Goal: Book appointment/travel/reservation

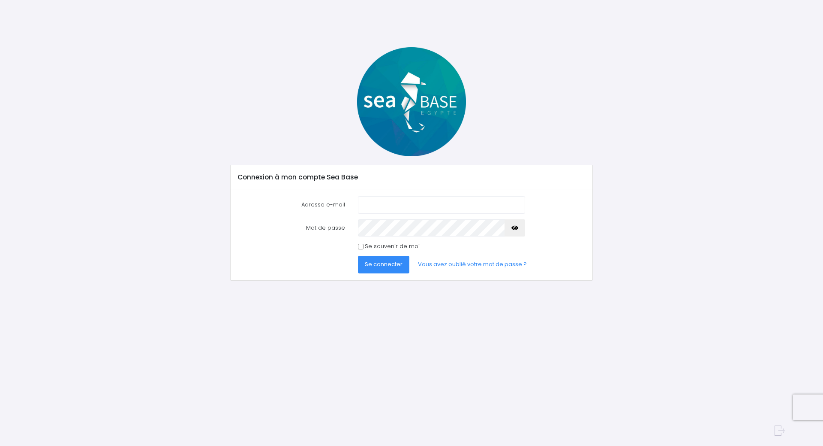
click at [390, 209] on input "Adresse e-mail" at bounding box center [441, 204] width 167 height 17
type input "[EMAIL_ADDRESS][DOMAIN_NAME]"
click at [358, 256] on button "Se connecter" at bounding box center [383, 264] width 51 height 17
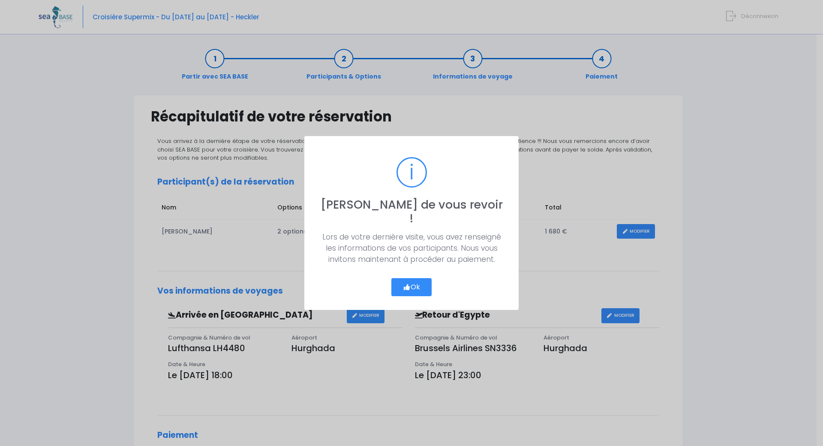
click at [413, 283] on button "Ok" at bounding box center [411, 287] width 40 height 18
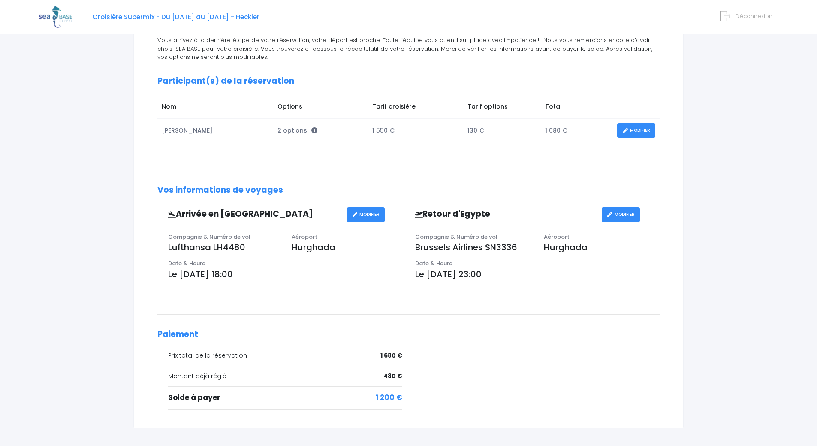
scroll to position [29, 0]
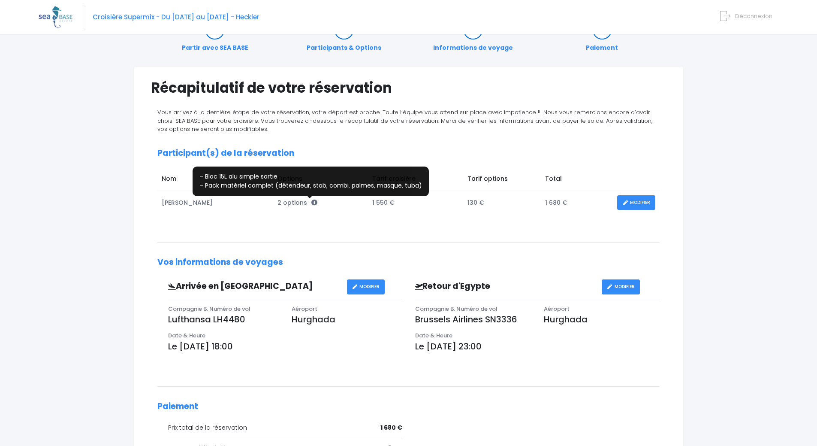
click at [311, 201] on icon at bounding box center [314, 202] width 6 height 6
click at [311, 203] on icon at bounding box center [314, 202] width 6 height 6
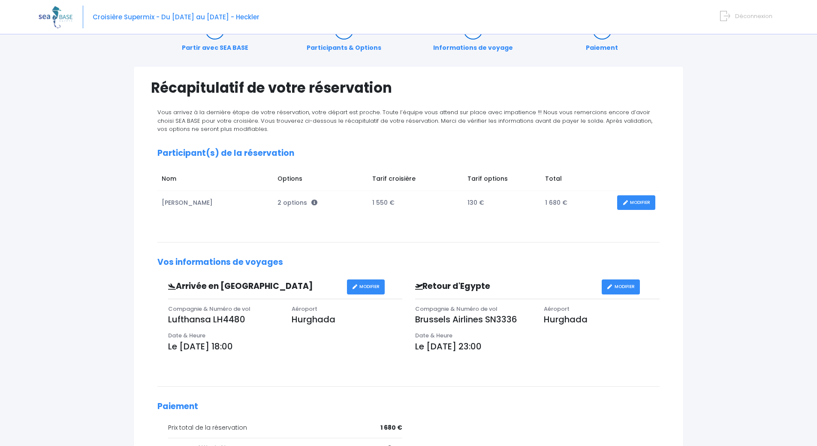
click at [291, 202] on span "2 options" at bounding box center [297, 202] width 40 height 9
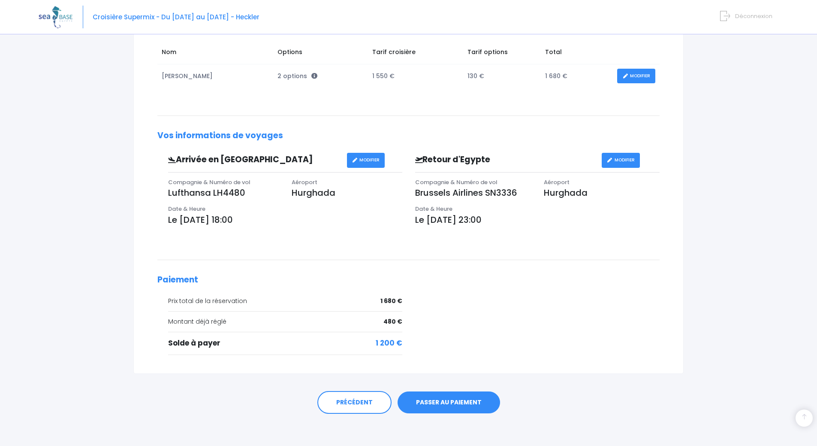
scroll to position [157, 0]
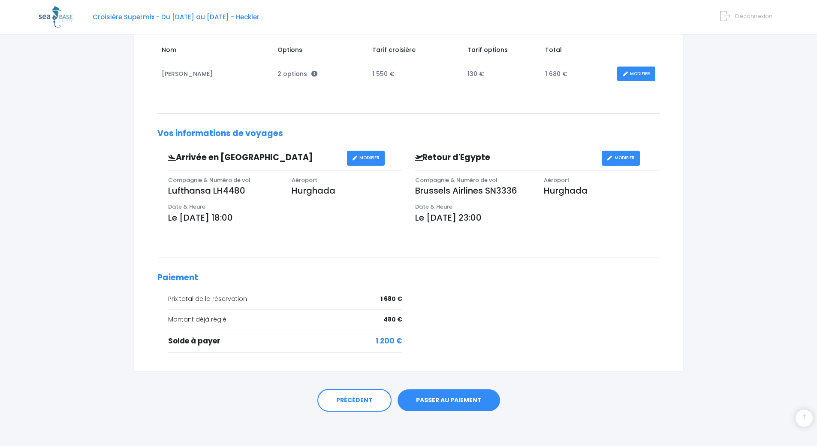
click at [651, 77] on link "MODIFIER" at bounding box center [636, 73] width 38 height 15
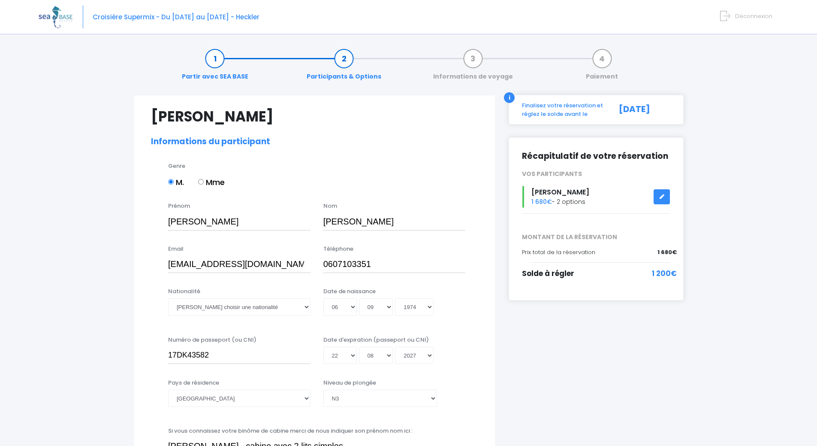
select select "N3"
select select "40/41"
select select "ML"
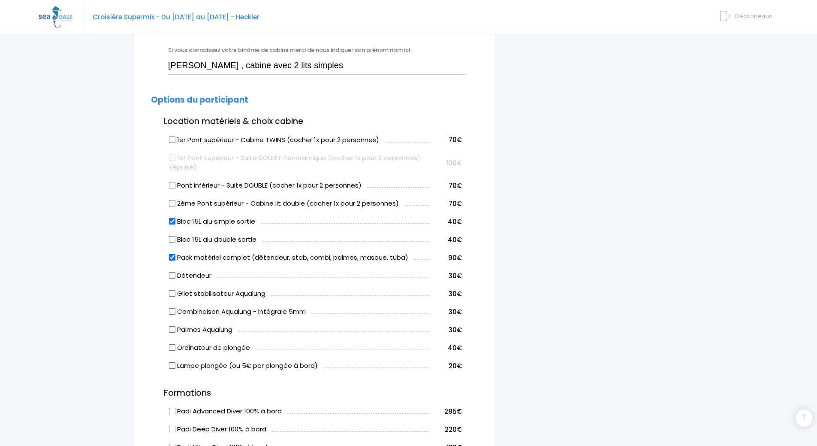
scroll to position [386, 0]
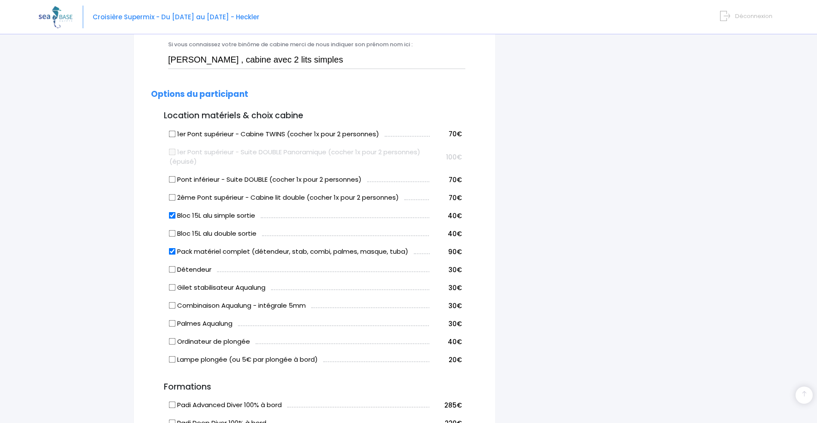
click at [173, 217] on input "Bloc 15L alu simple sortie" at bounding box center [172, 215] width 7 height 7
checkbox input "false"
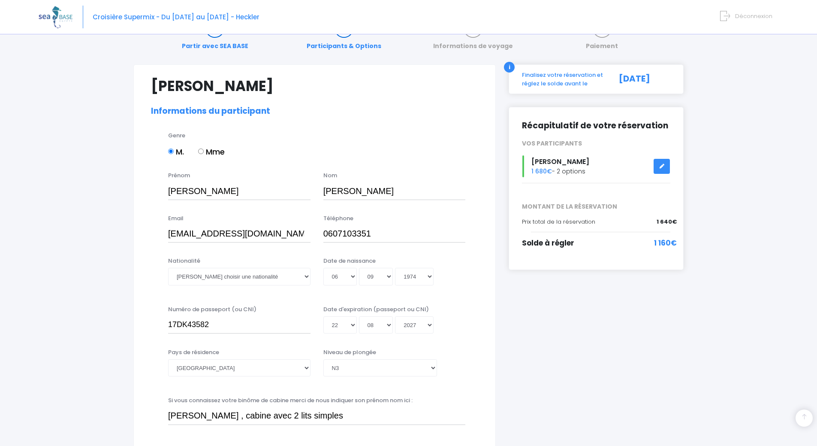
scroll to position [0, 0]
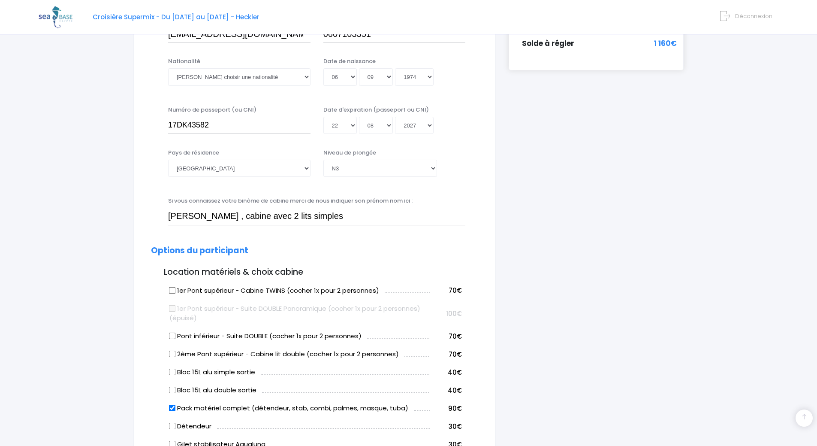
scroll to position [343, 0]
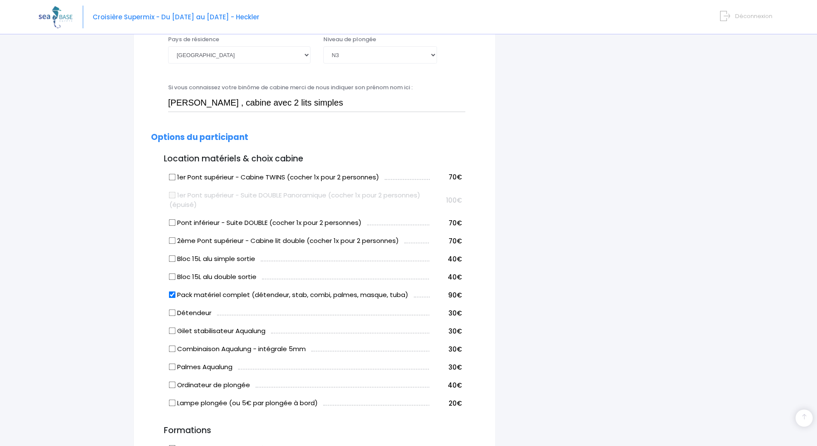
click at [605, 275] on div "i Finalisez votre réservation et réglez le solde avant le 09/09/2025 Récapitula…" at bounding box center [596, 352] width 188 height 1201
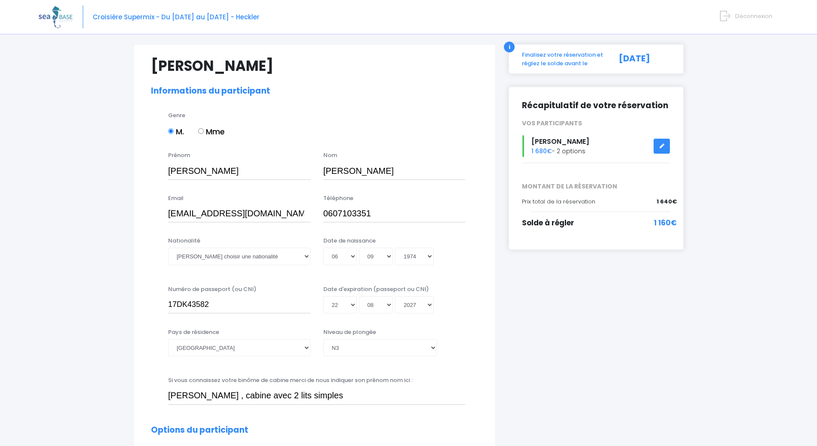
scroll to position [129, 0]
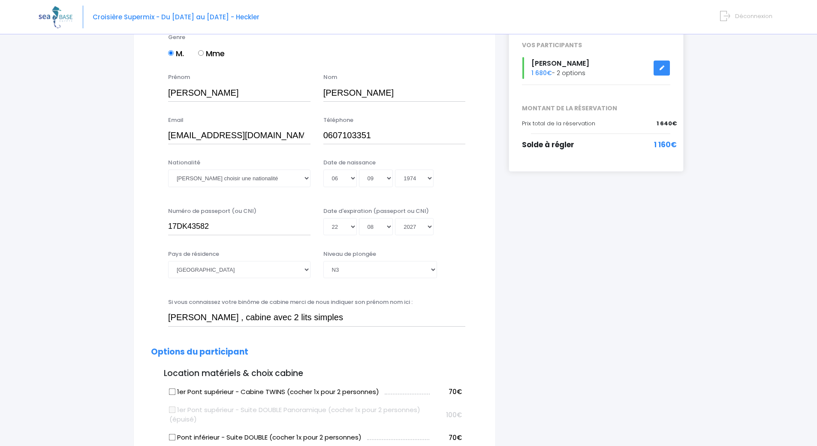
click at [658, 68] on link at bounding box center [661, 67] width 16 height 15
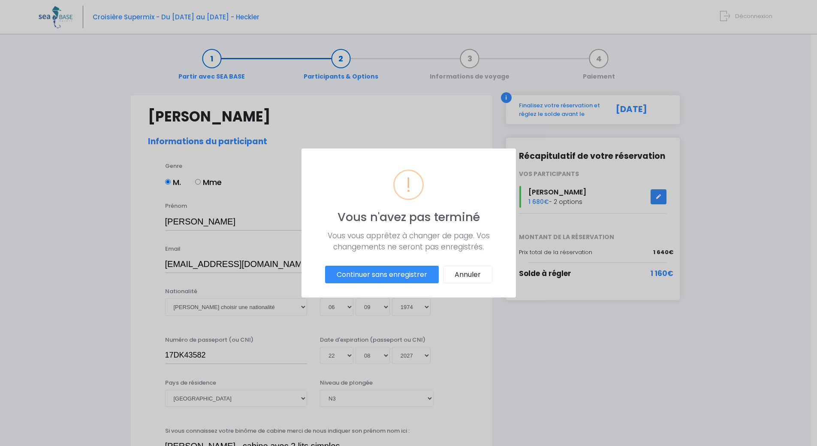
scroll to position [0, 0]
click at [393, 270] on button "Continuer sans enregistrer" at bounding box center [385, 274] width 114 height 18
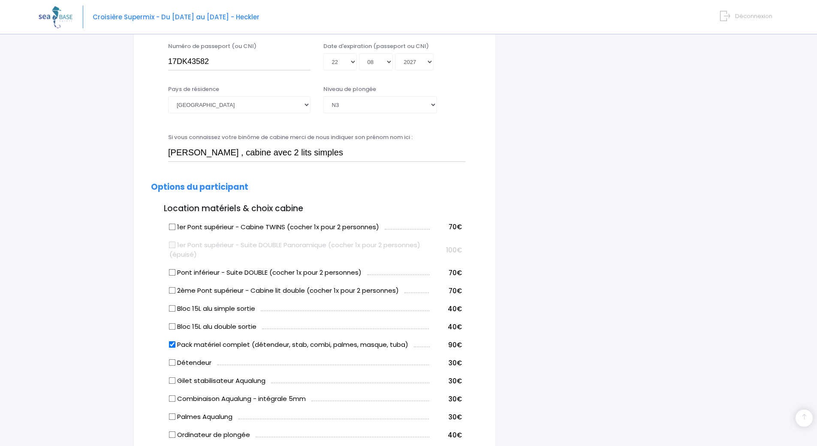
scroll to position [343, 0]
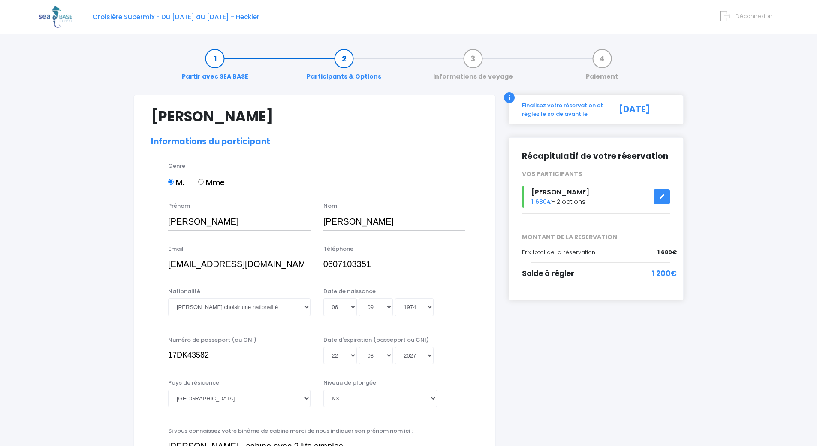
select select "N3"
select select "40/41"
select select "ML"
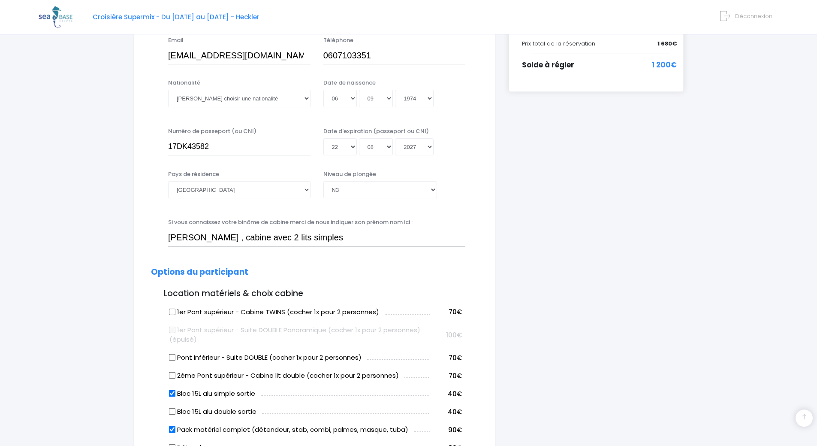
scroll to position [300, 0]
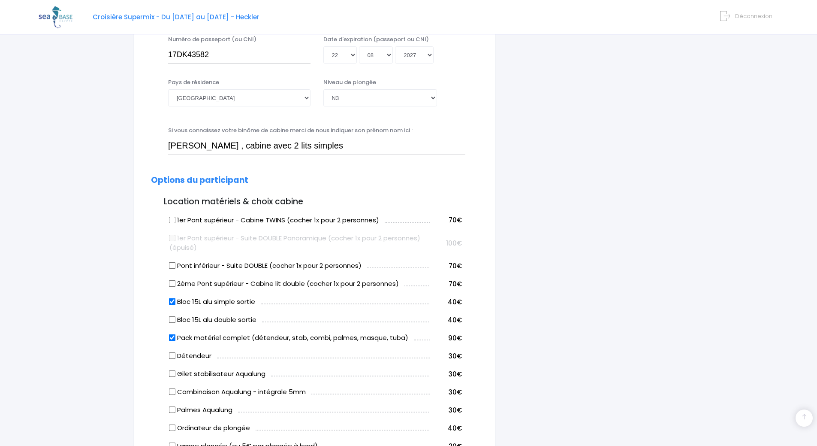
click at [172, 303] on input "Bloc 15L alu simple sortie" at bounding box center [172, 301] width 7 height 7
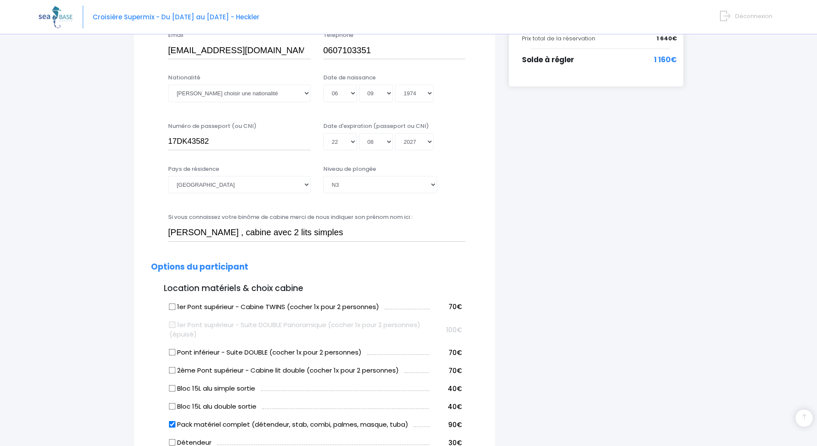
scroll to position [214, 0]
click at [172, 388] on input "Bloc 15L alu simple sortie" at bounding box center [172, 387] width 7 height 7
click at [174, 390] on label "Bloc 15L alu simple sortie" at bounding box center [212, 387] width 86 height 10
click at [169, 388] on input "Bloc 15L alu simple sortie" at bounding box center [172, 387] width 7 height 7
checkbox input "false"
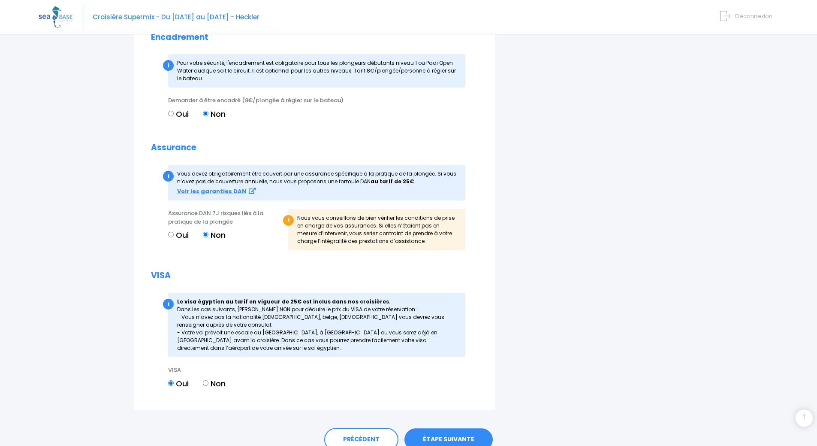
scroll to position [924, 0]
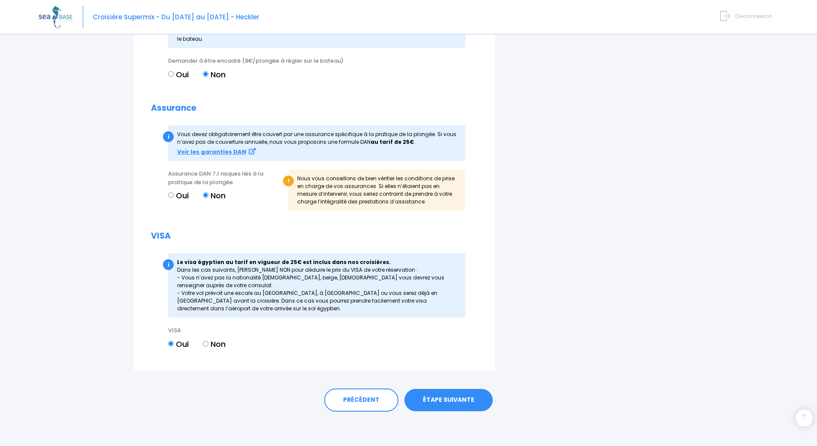
click at [452, 398] on link "ÉTAPE SUIVANTE" at bounding box center [448, 399] width 88 height 22
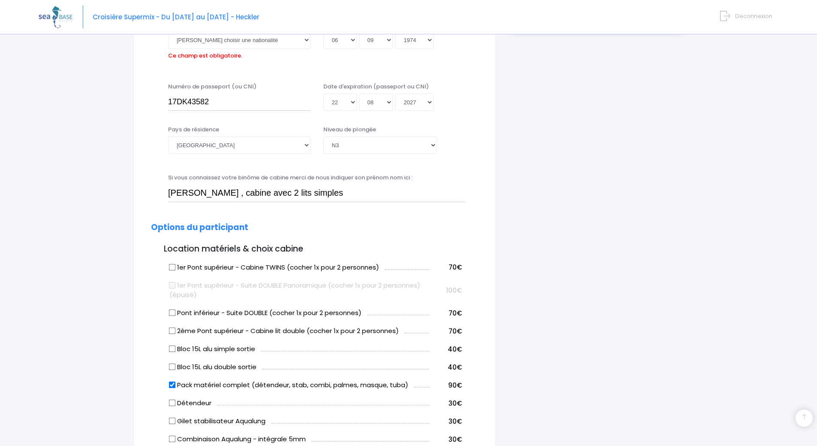
scroll to position [212, 0]
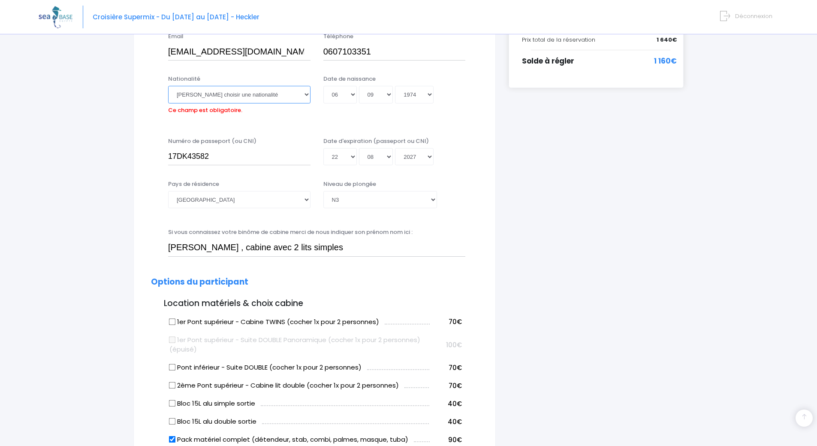
click at [266, 95] on select "Veuillez choisir une nationalité Afghane Albanaise Algerienne Allemande America…" at bounding box center [239, 94] width 142 height 17
select select "Française"
click at [168, 86] on select "Veuillez choisir une nationalité Afghane Albanaise Algerienne Allemande America…" at bounding box center [239, 94] width 142 height 17
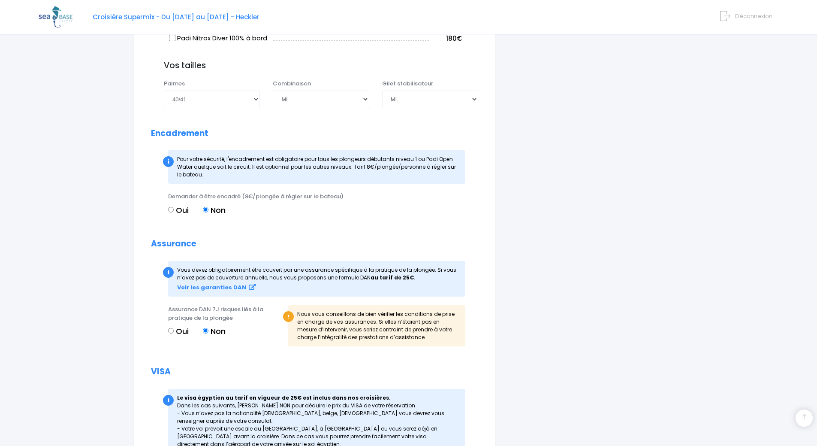
scroll to position [924, 0]
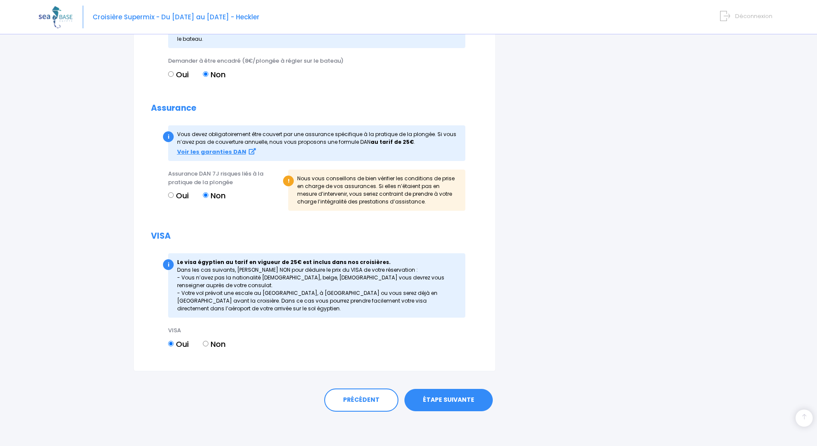
click at [454, 409] on link "ÉTAPE SUIVANTE" at bounding box center [448, 399] width 88 height 22
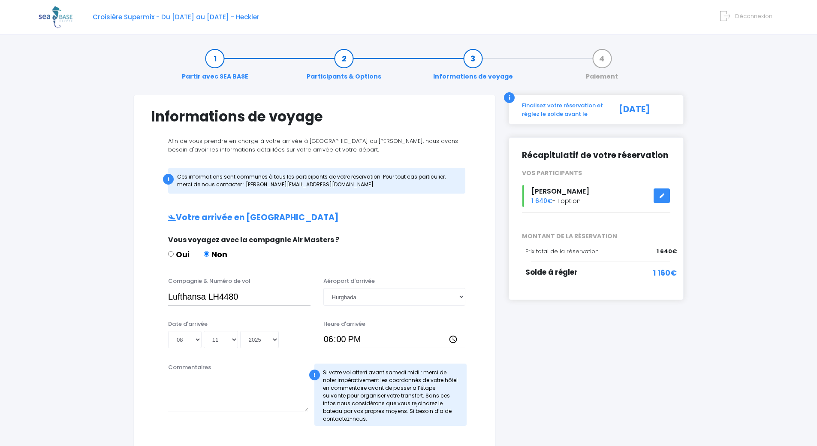
click at [349, 56] on link "Participants & Options" at bounding box center [343, 67] width 83 height 27
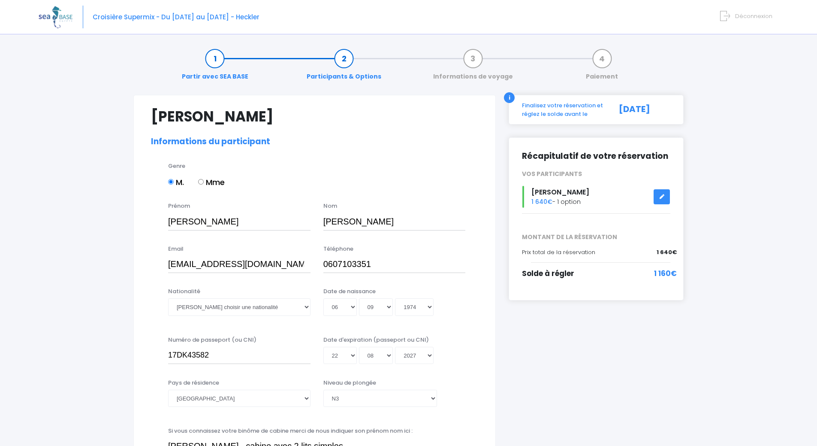
select select "N3"
select select "40/41"
select select "ML"
click at [216, 62] on link "Partir avec SEA BASE" at bounding box center [215, 67] width 75 height 27
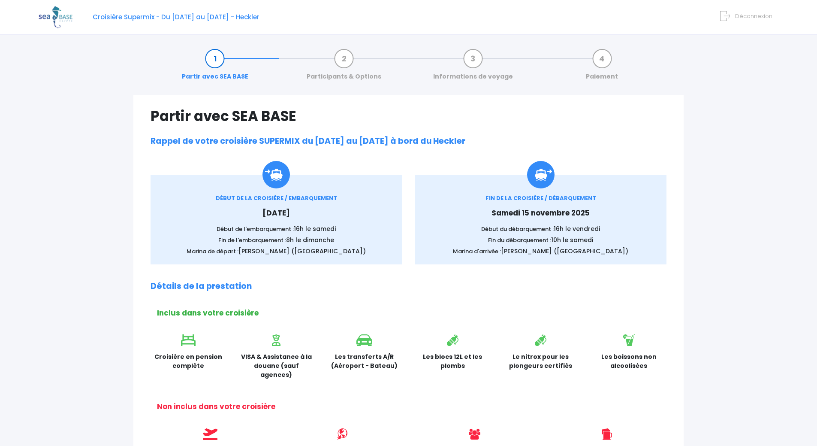
click at [348, 59] on link "Participants & Options" at bounding box center [343, 67] width 83 height 27
click at [340, 57] on link "Participants & Options" at bounding box center [343, 67] width 83 height 27
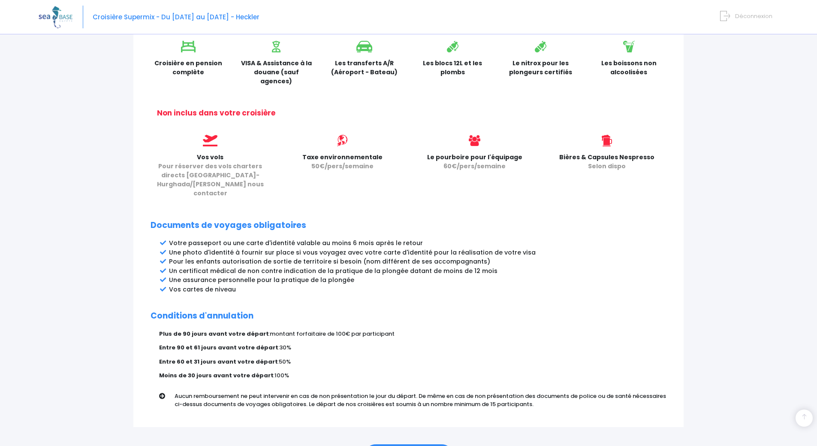
scroll to position [330, 0]
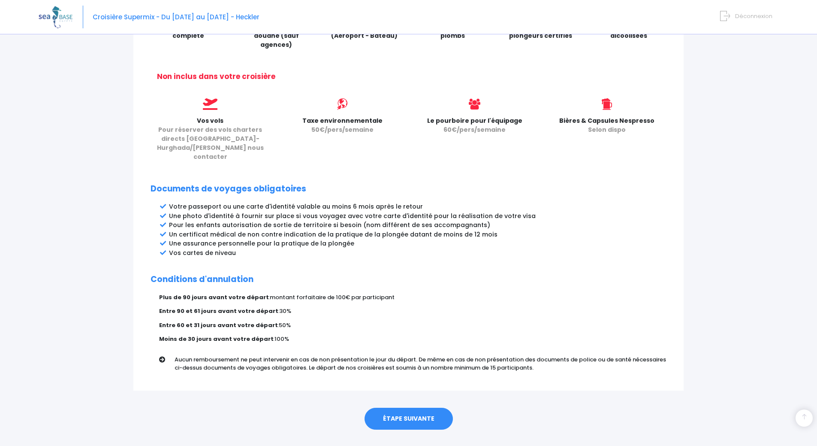
click at [432, 407] on link "ÉTAPE SUIVANTE" at bounding box center [408, 418] width 88 height 22
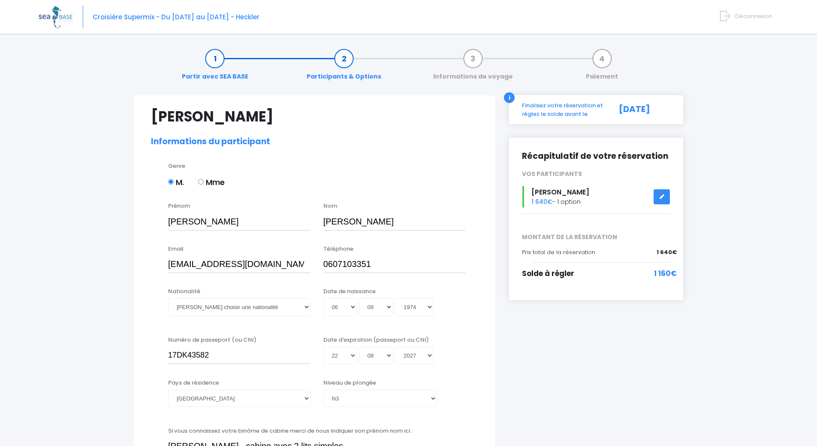
select select "N3"
select select "40/41"
select select "ML"
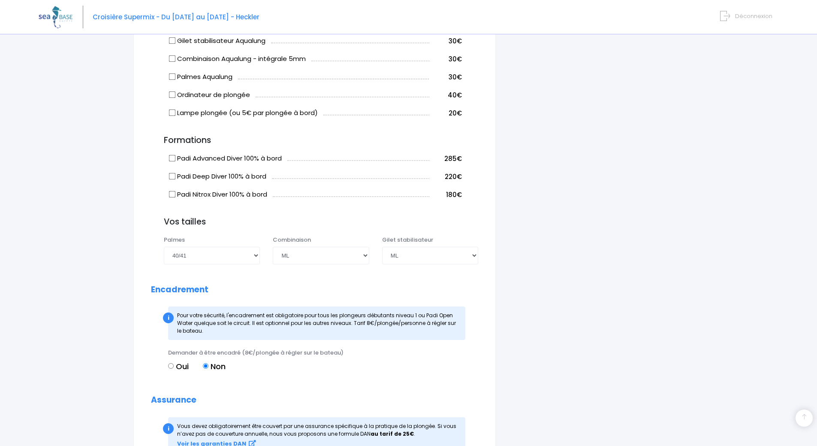
scroll to position [643, 0]
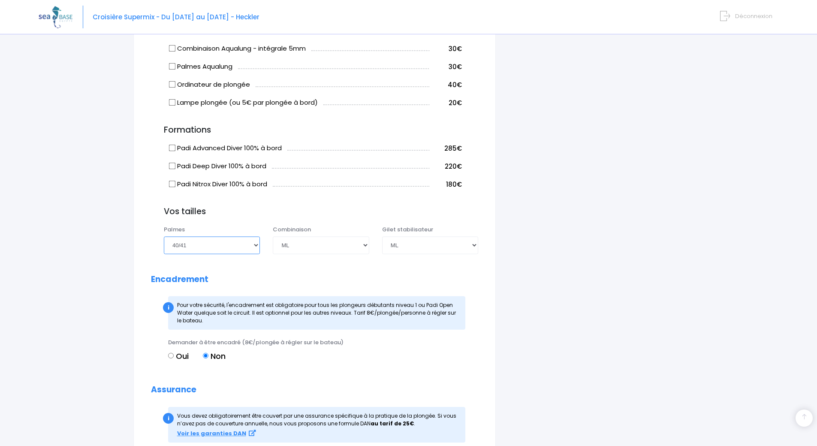
click at [257, 243] on select "Choisir une taille 36/37 38/39 40/41 42/43 44/45 46/47" at bounding box center [212, 244] width 96 height 17
click at [582, 272] on div "i Finalisez votre réservation et réglez le solde avant le 09/09/2025 Récapitula…" at bounding box center [596, 52] width 188 height 1201
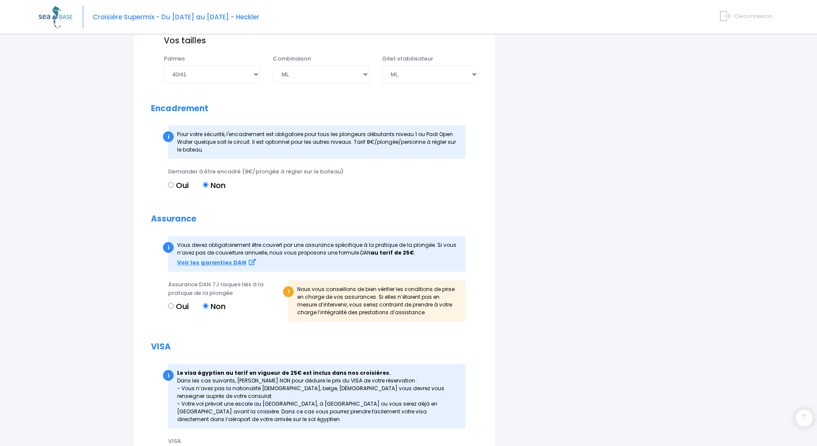
scroll to position [815, 0]
click at [228, 262] on strong "Voir les garanties DAN" at bounding box center [211, 261] width 69 height 8
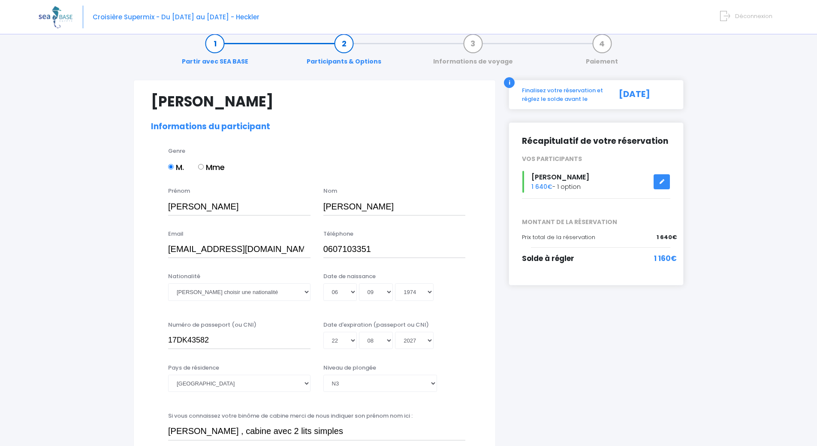
scroll to position [0, 0]
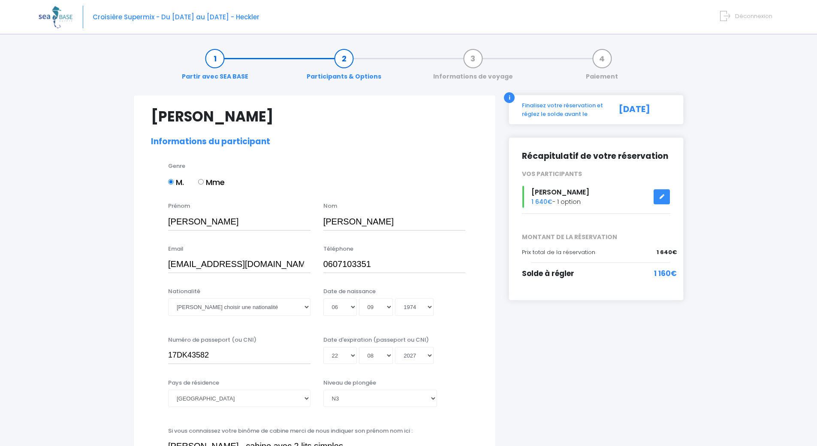
click at [763, 16] on span "Déconnexion" at bounding box center [753, 16] width 37 height 8
